Goal: Entertainment & Leisure: Consume media (video, audio)

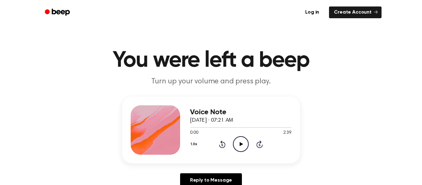
click at [242, 143] on icon "Play Audio" at bounding box center [241, 144] width 16 height 16
click at [242, 143] on icon "Pause Audio" at bounding box center [241, 144] width 16 height 16
click at [242, 143] on icon "Play Audio" at bounding box center [241, 144] width 16 height 16
click at [219, 143] on icon "Rewind 5 seconds" at bounding box center [222, 144] width 7 height 8
click at [240, 142] on icon "Pause Audio" at bounding box center [241, 144] width 16 height 16
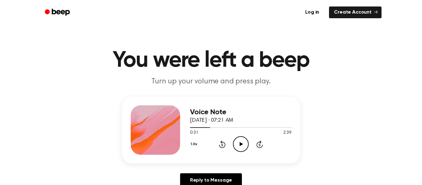
click at [240, 142] on icon "Play Audio" at bounding box center [241, 144] width 16 height 16
click at [240, 142] on icon "Pause Audio" at bounding box center [241, 144] width 16 height 16
click at [240, 142] on icon "Play Audio" at bounding box center [241, 144] width 16 height 16
click at [220, 143] on icon "Rewind 5 seconds" at bounding box center [222, 144] width 7 height 8
click at [223, 143] on icon "Rewind 5 seconds" at bounding box center [222, 144] width 7 height 8
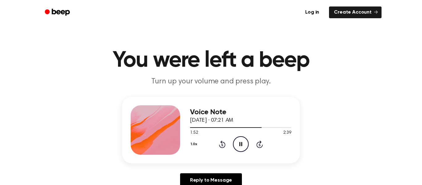
click at [223, 143] on icon "Rewind 5 seconds" at bounding box center [222, 144] width 7 height 8
click at [240, 143] on icon "Pause Audio" at bounding box center [241, 144] width 16 height 16
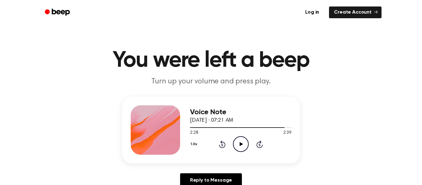
click at [240, 143] on icon at bounding box center [240, 144] width 3 height 4
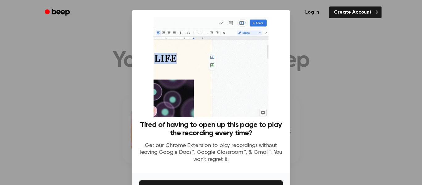
click at [308, 124] on div at bounding box center [211, 92] width 422 height 185
click at [324, 69] on div at bounding box center [211, 92] width 422 height 185
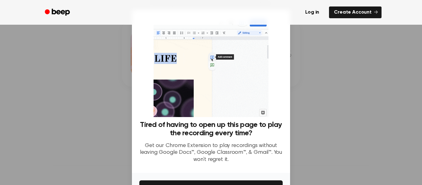
scroll to position [40, 0]
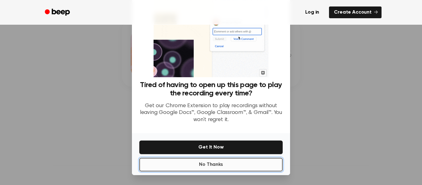
click at [228, 164] on button "No Thanks" at bounding box center [210, 165] width 143 height 14
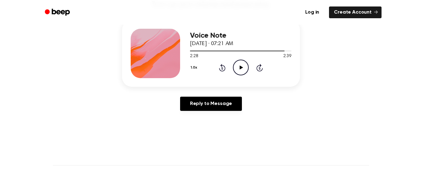
click at [238, 71] on icon "Play Audio" at bounding box center [241, 68] width 16 height 16
click at [238, 71] on icon "Pause Audio" at bounding box center [241, 68] width 16 height 16
